Goal: Navigation & Orientation: Find specific page/section

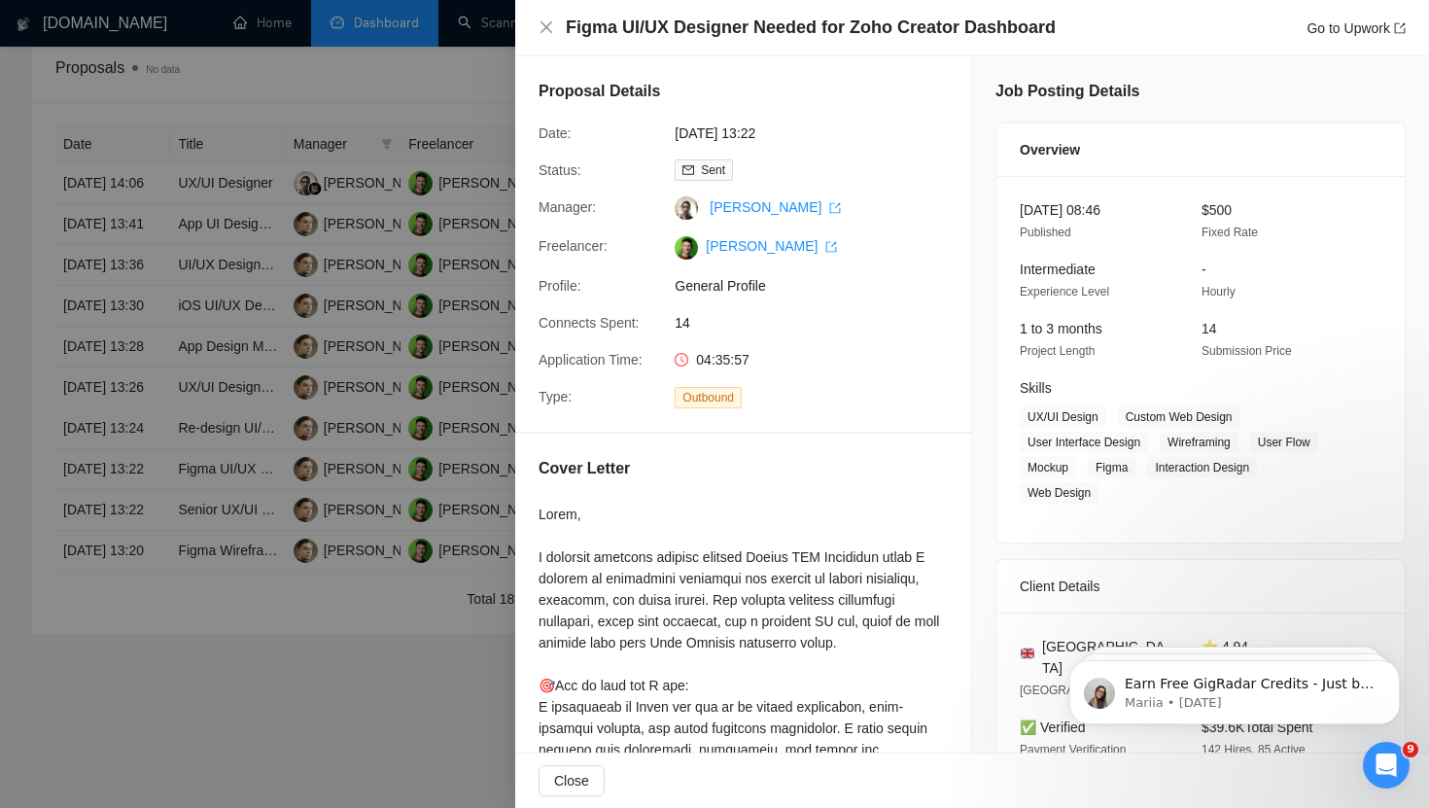
scroll to position [70, 0]
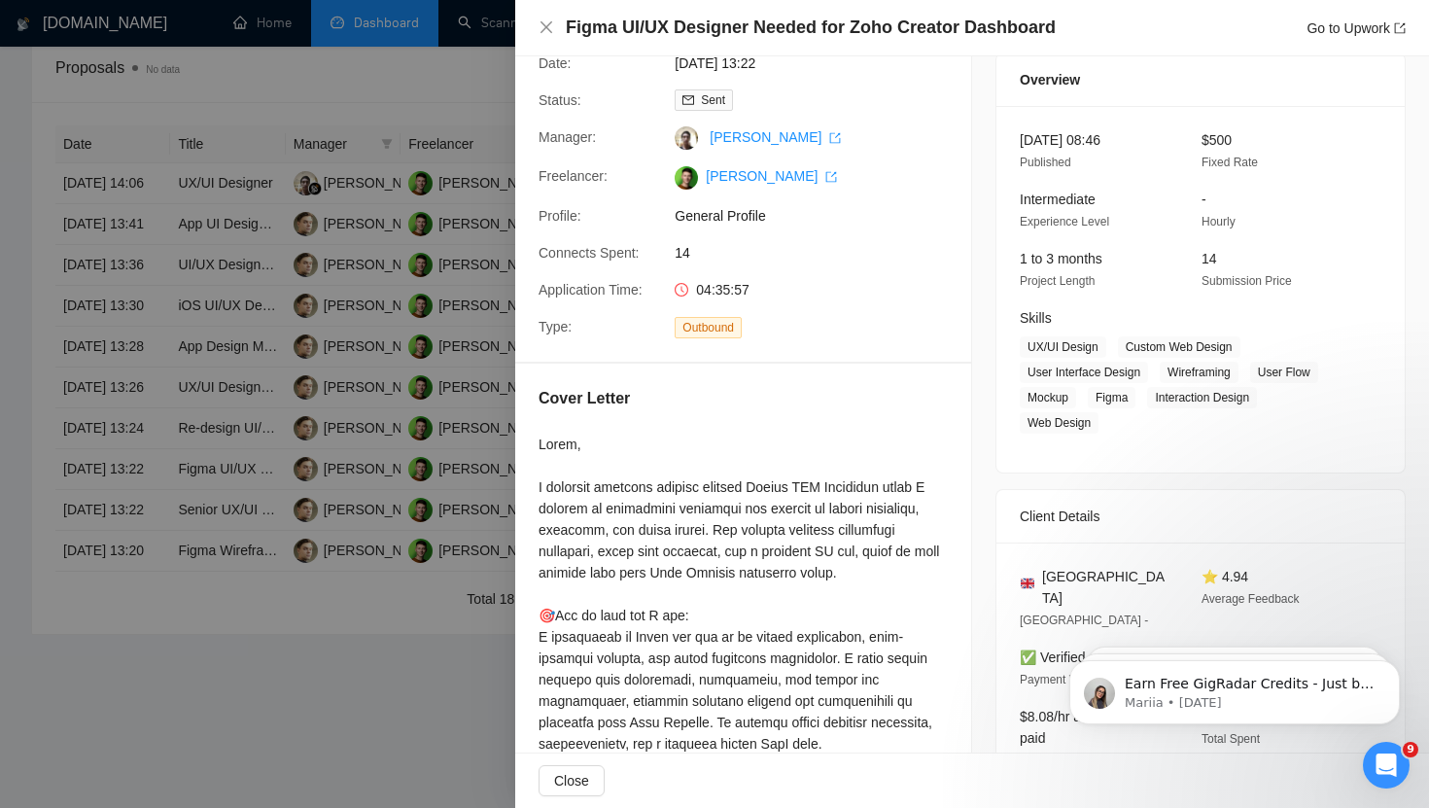
click at [546, 12] on div "Figma UI/UX Designer Needed for Zoho Creator Dashboard Go to Upwork" at bounding box center [972, 28] width 914 height 56
click at [546, 21] on icon "close" at bounding box center [547, 27] width 16 height 16
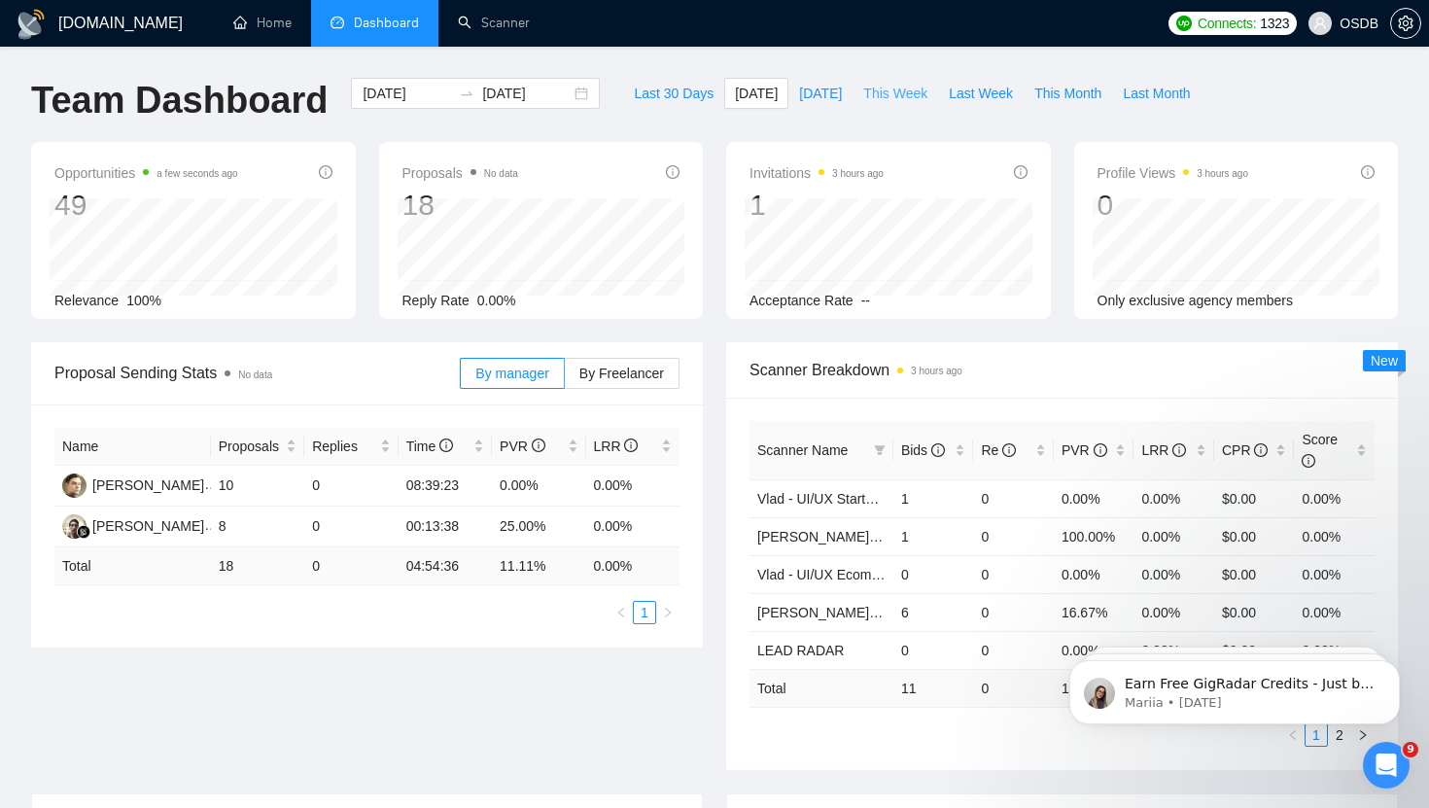
click at [879, 97] on span "This Week" at bounding box center [895, 93] width 64 height 21
type input "2025-08-24"
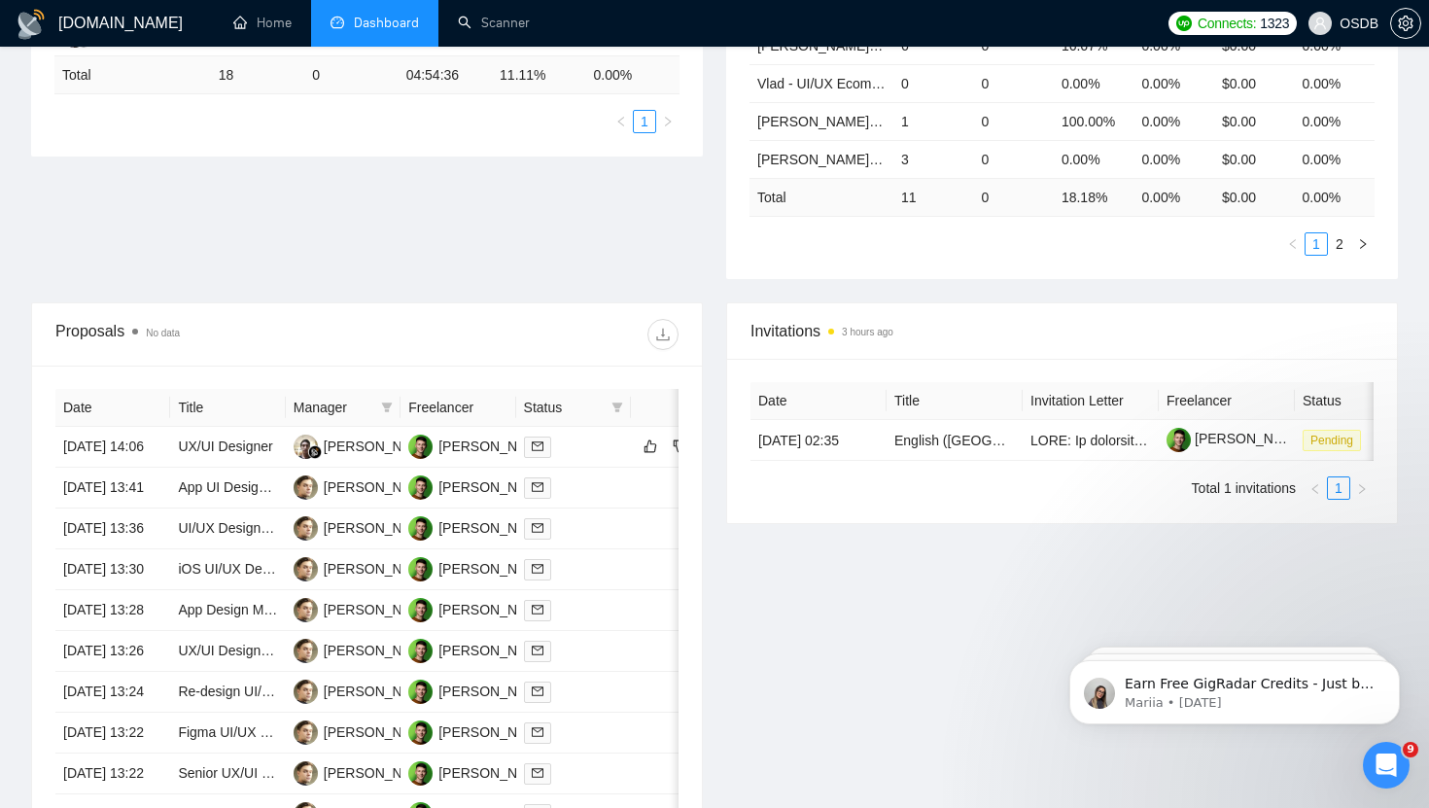
scroll to position [493, 0]
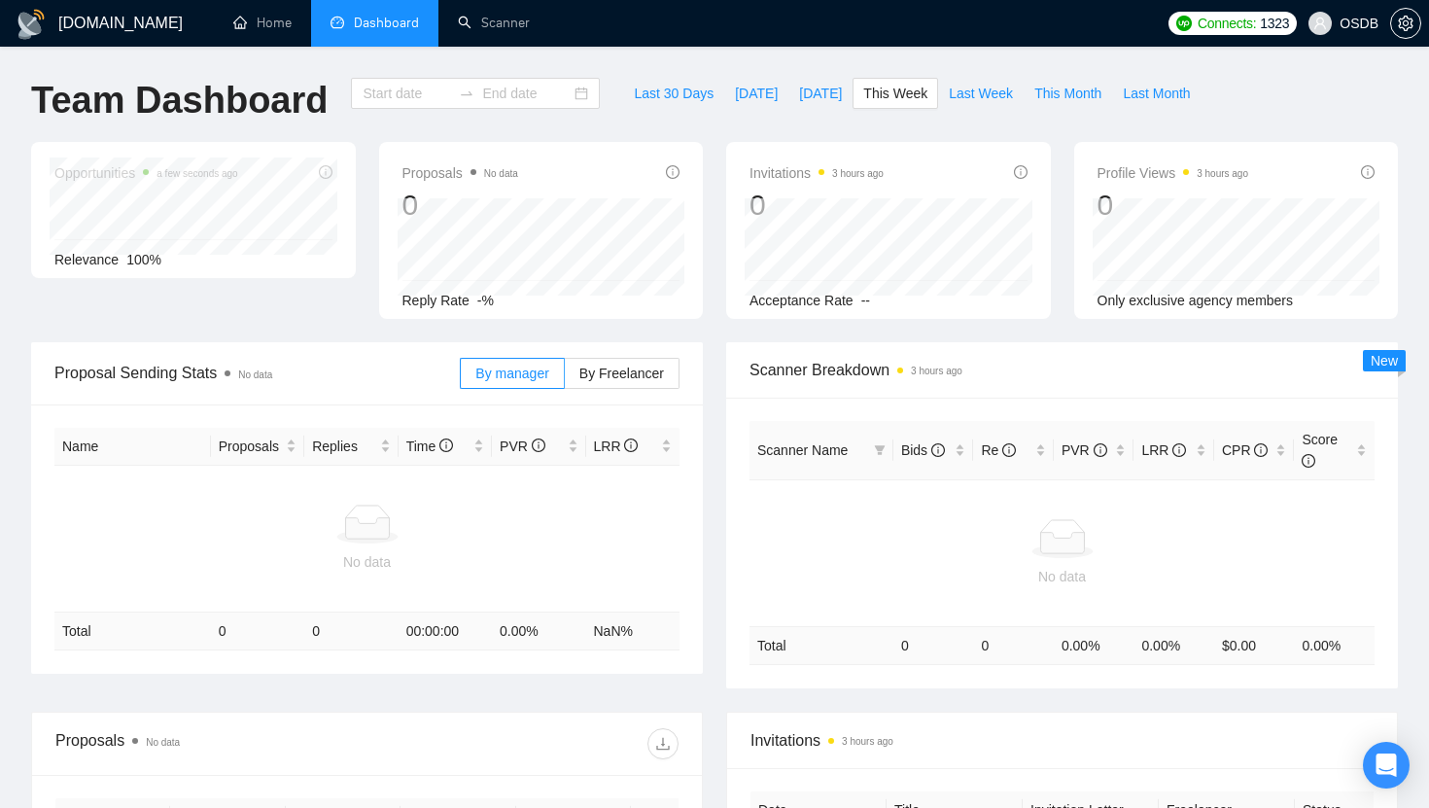
type input "[DATE]"
type input "2025-08-24"
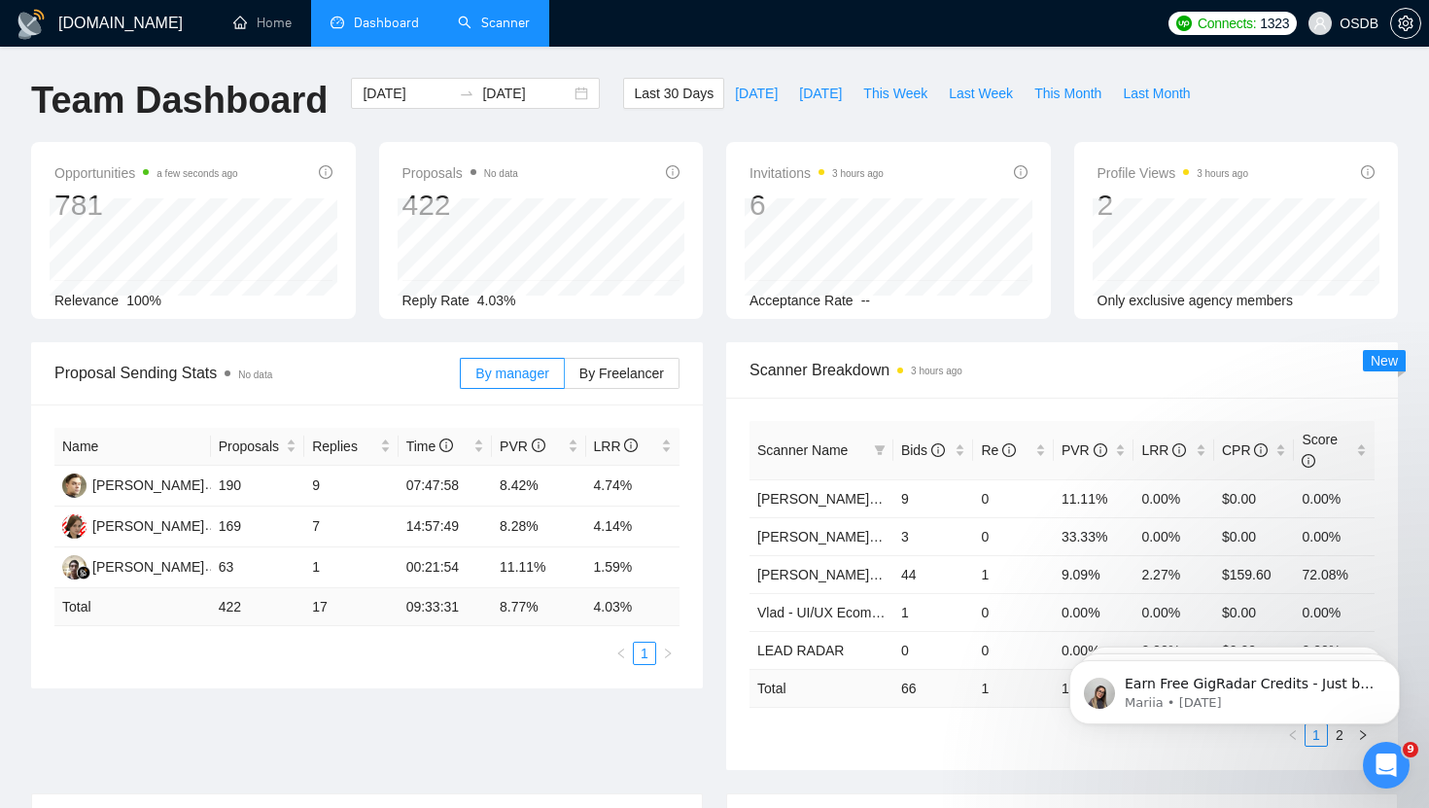
click at [484, 21] on link "Scanner" at bounding box center [494, 23] width 72 height 17
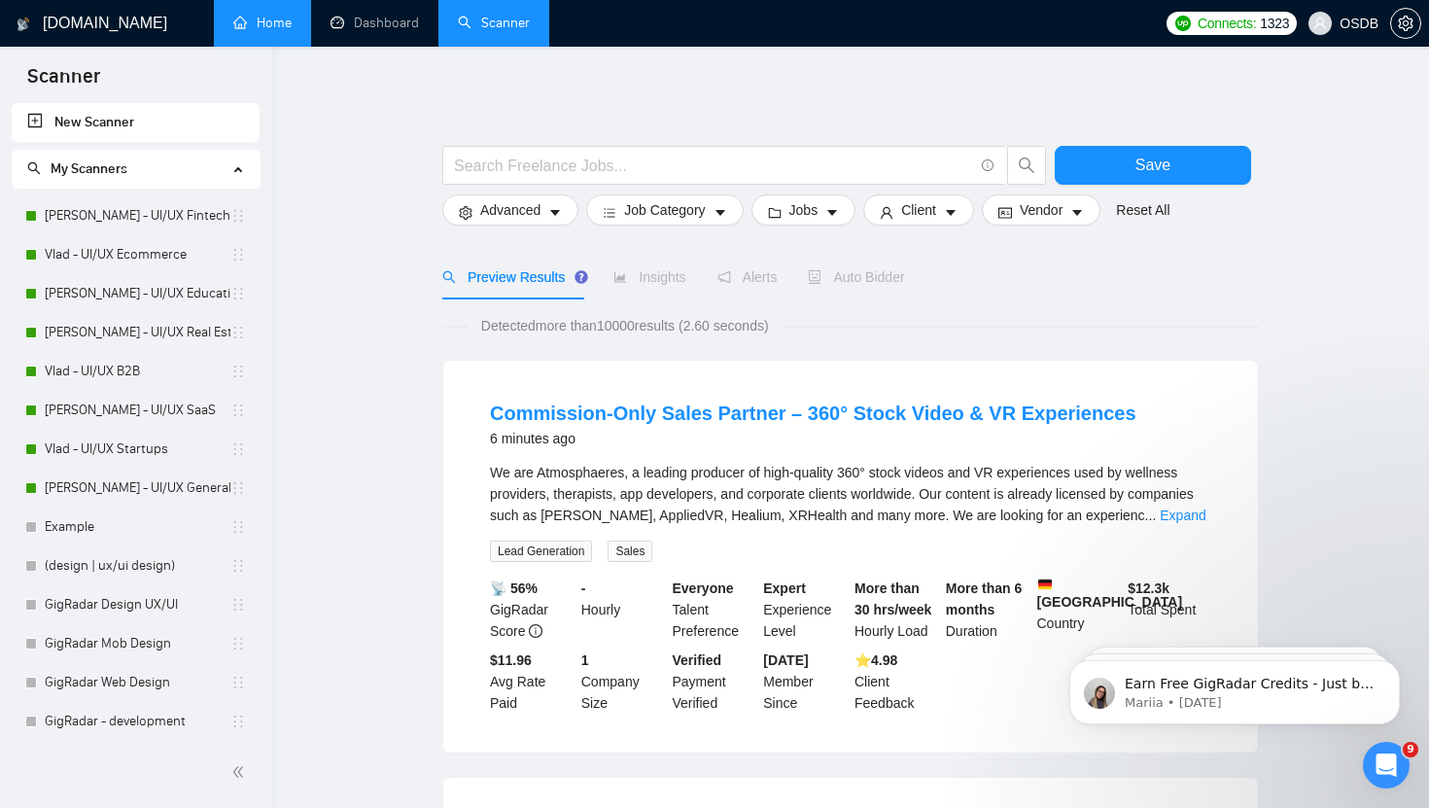
click at [244, 27] on link "Home" at bounding box center [262, 23] width 58 height 17
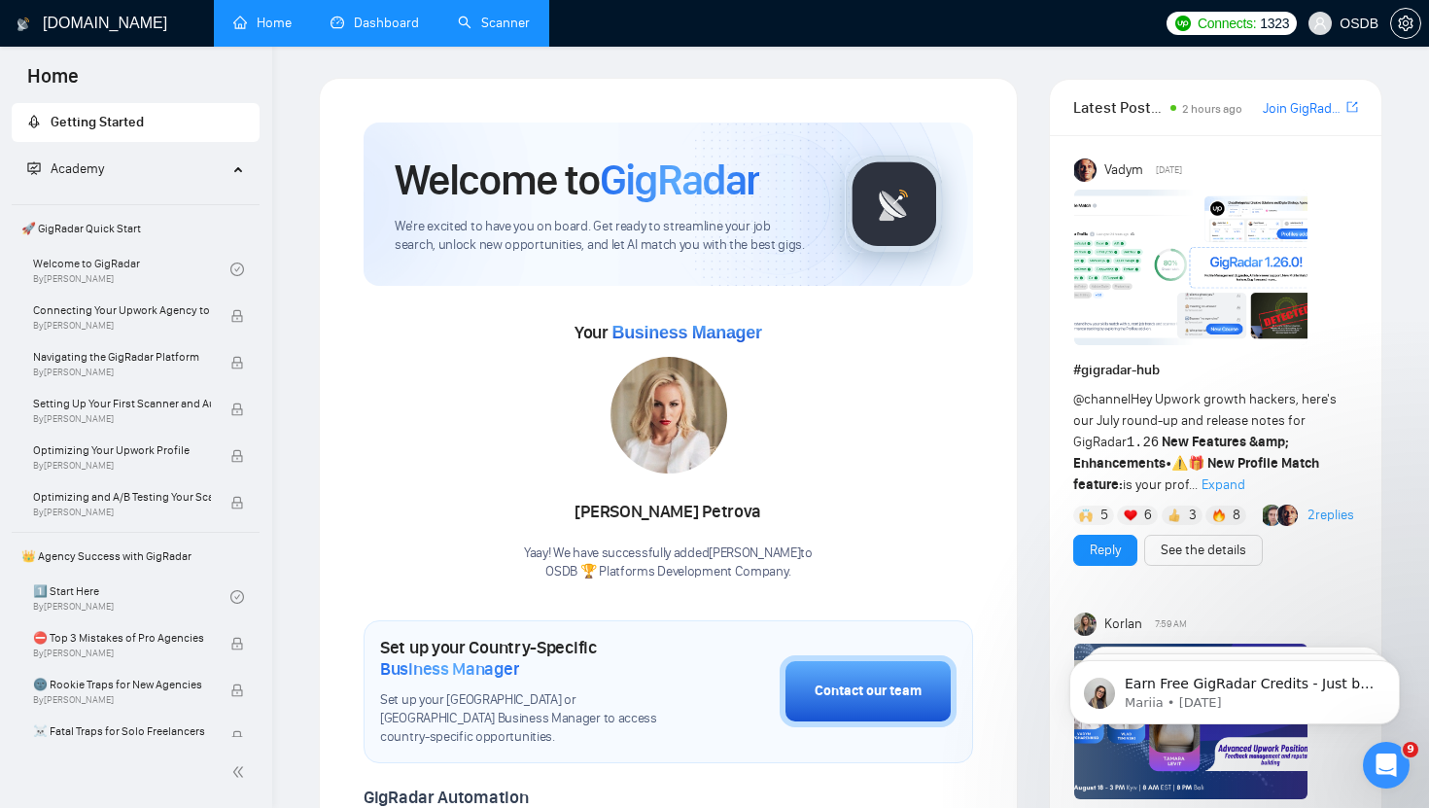
click at [376, 31] on link "Dashboard" at bounding box center [375, 23] width 88 height 17
